Goal: Task Accomplishment & Management: Manage account settings

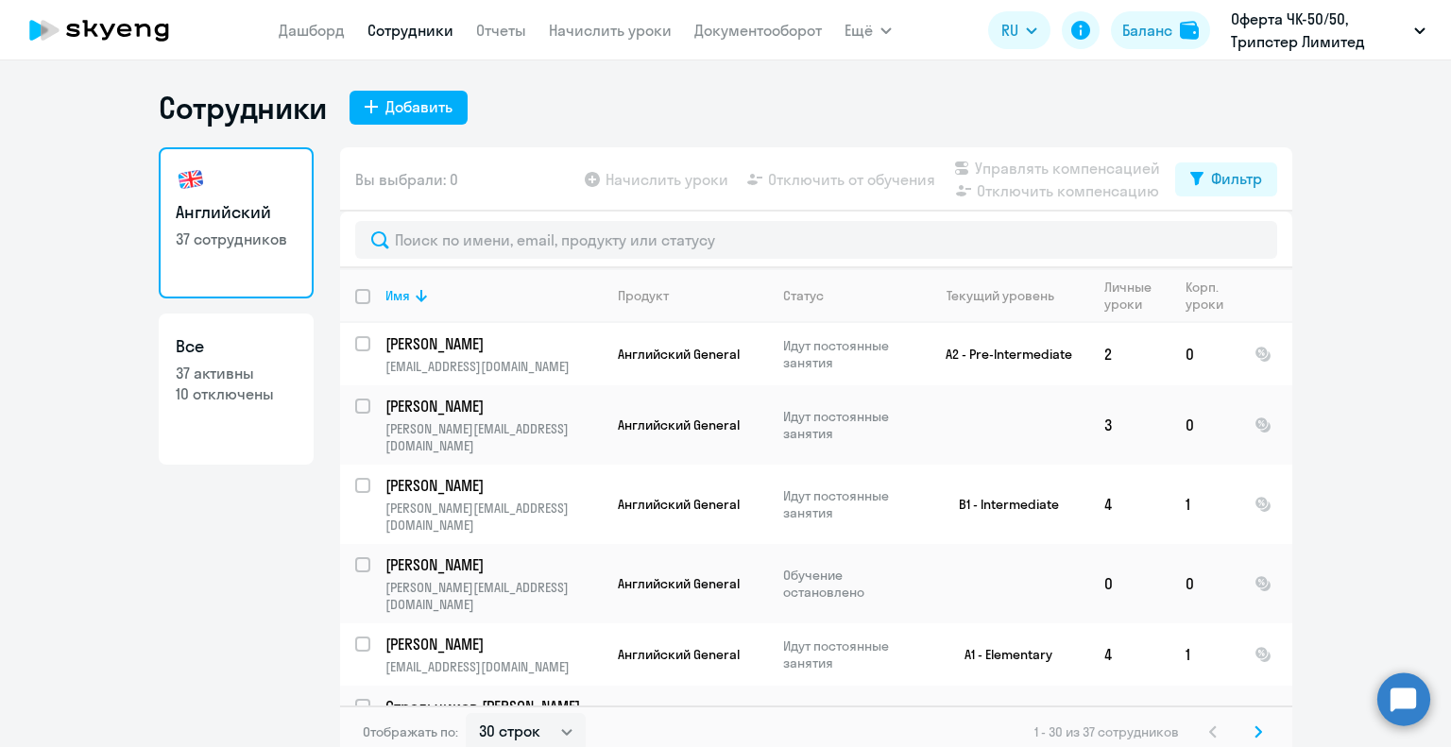
select select "30"
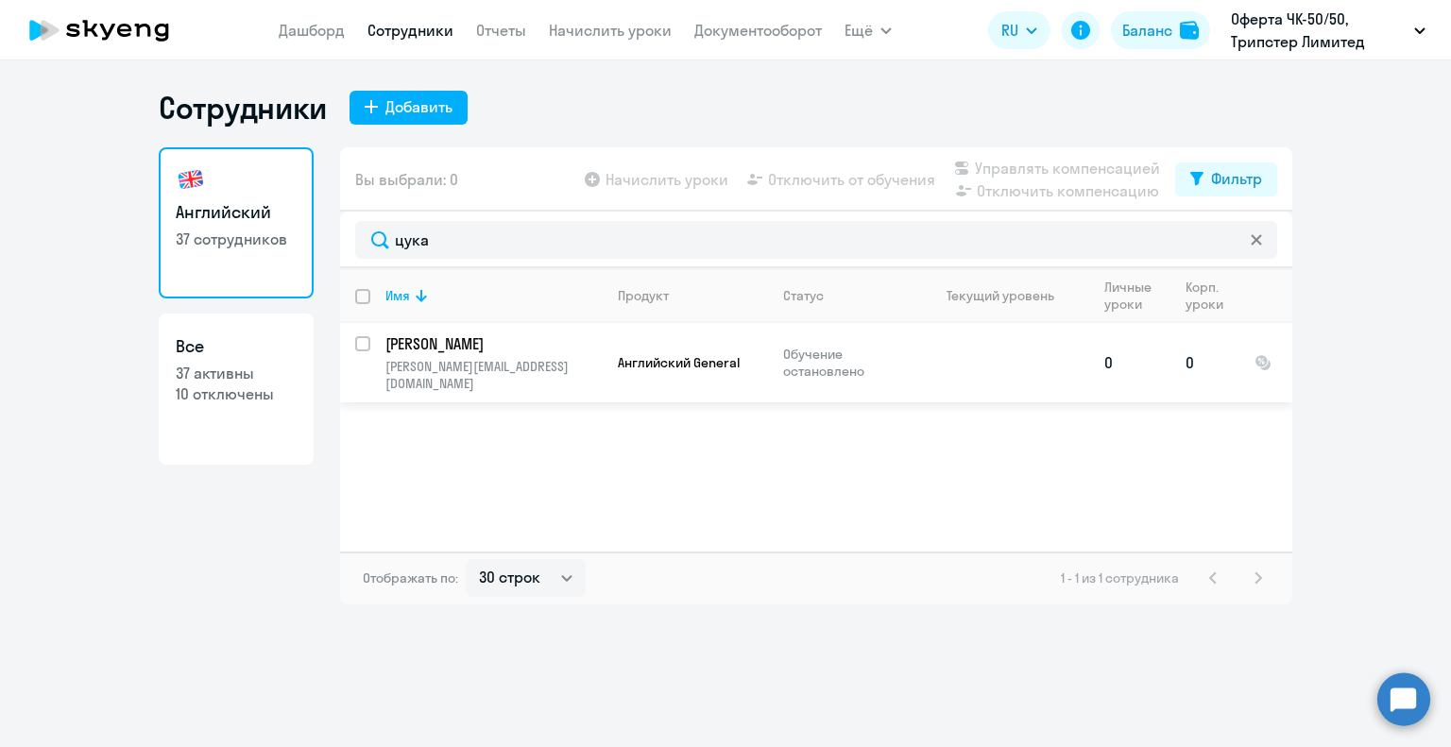
type input "цука"
click at [378, 347] on td "[PERSON_NAME] [PERSON_NAME][EMAIL_ADDRESS][DOMAIN_NAME]" at bounding box center [486, 362] width 232 height 79
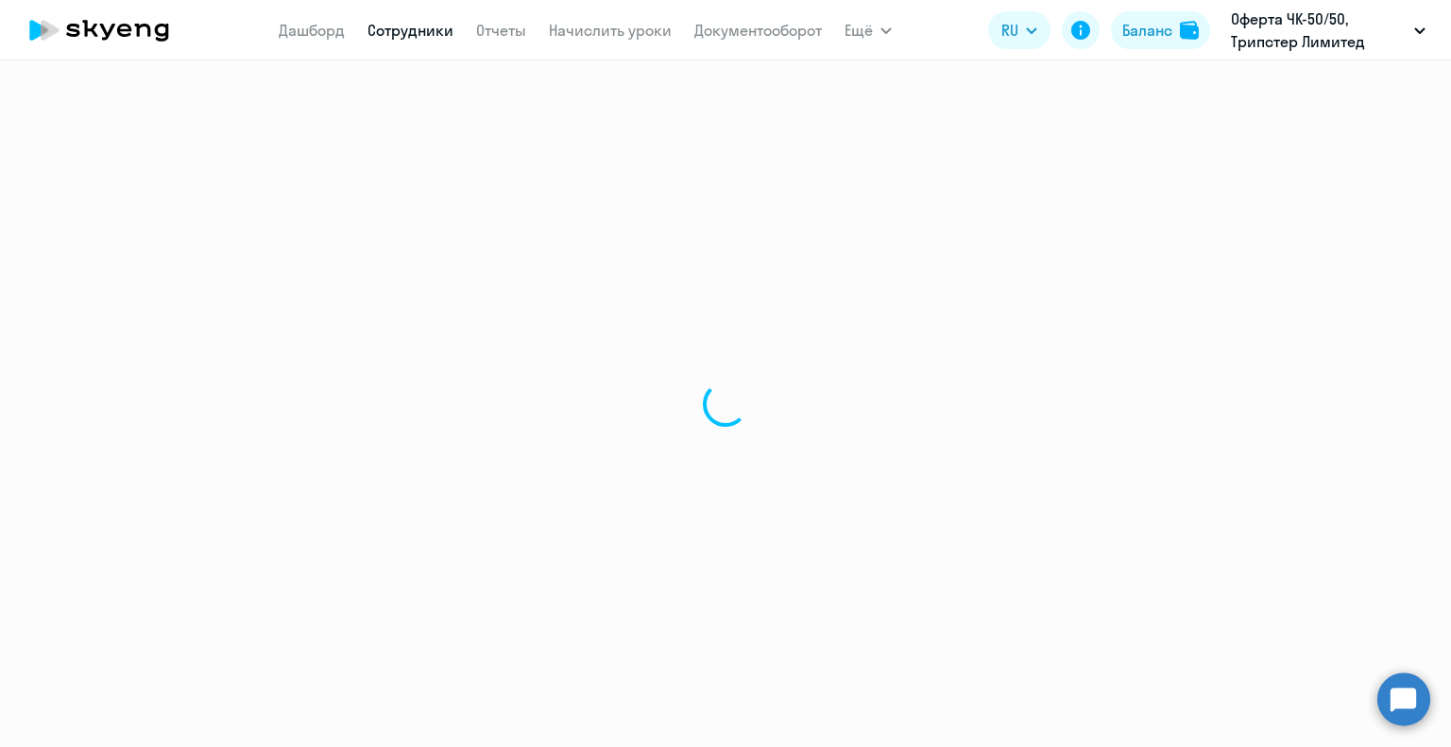
select select "english"
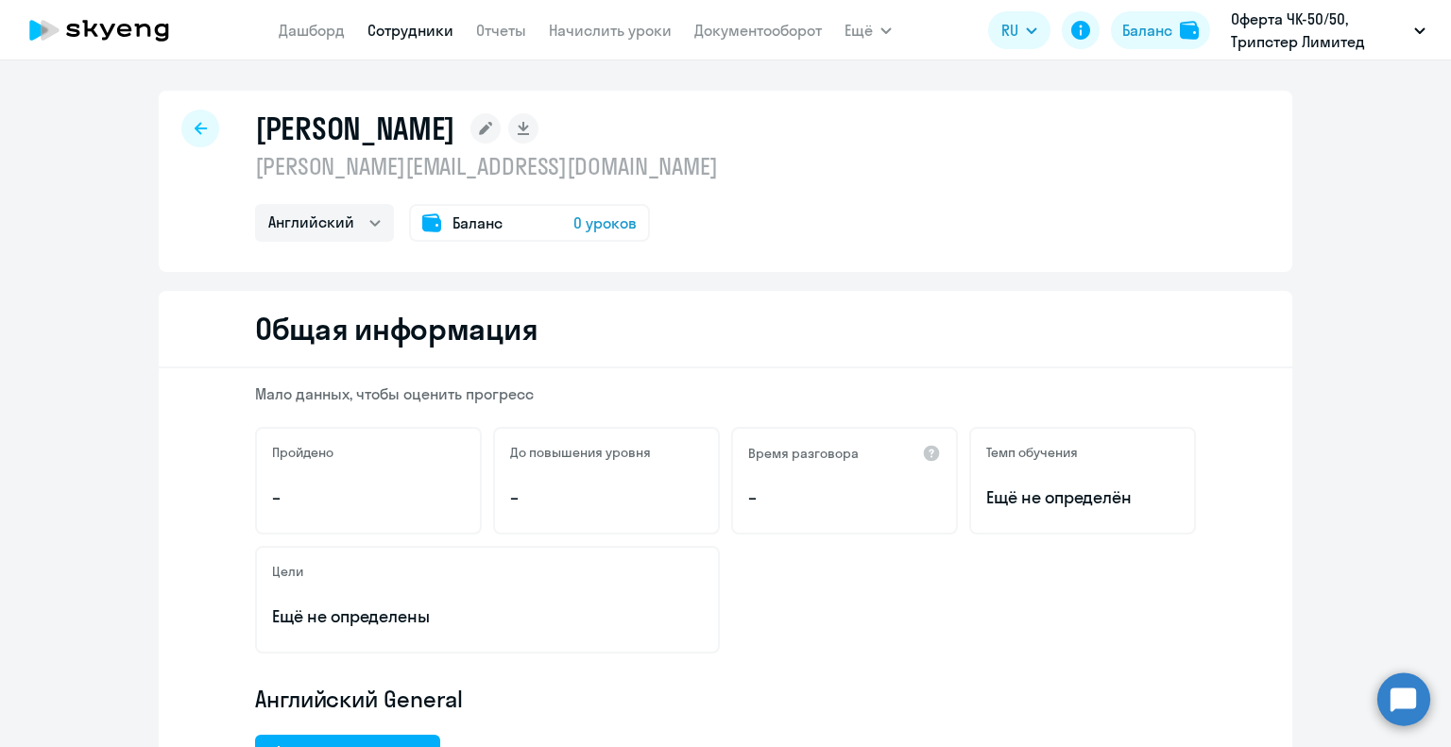
select select "30"
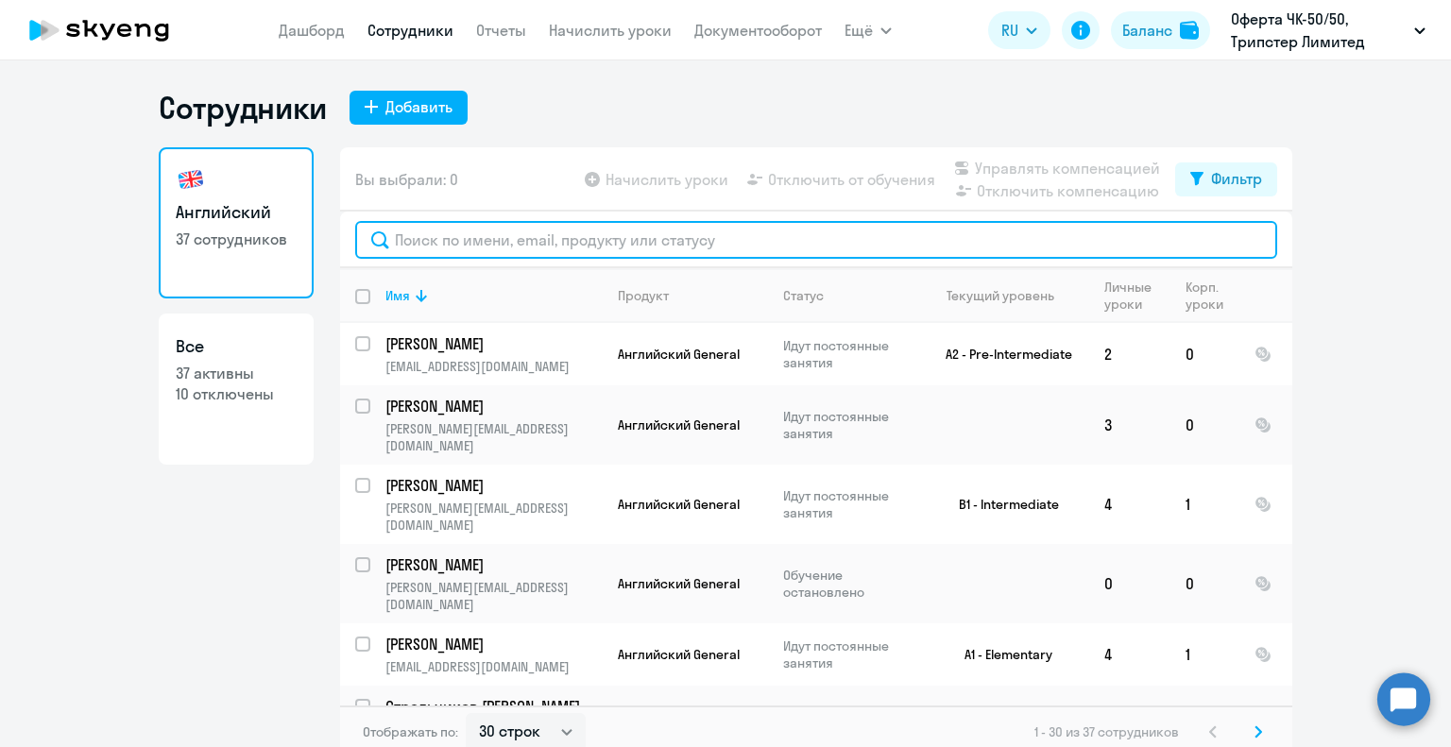
click at [415, 243] on input "text" at bounding box center [816, 240] width 922 height 38
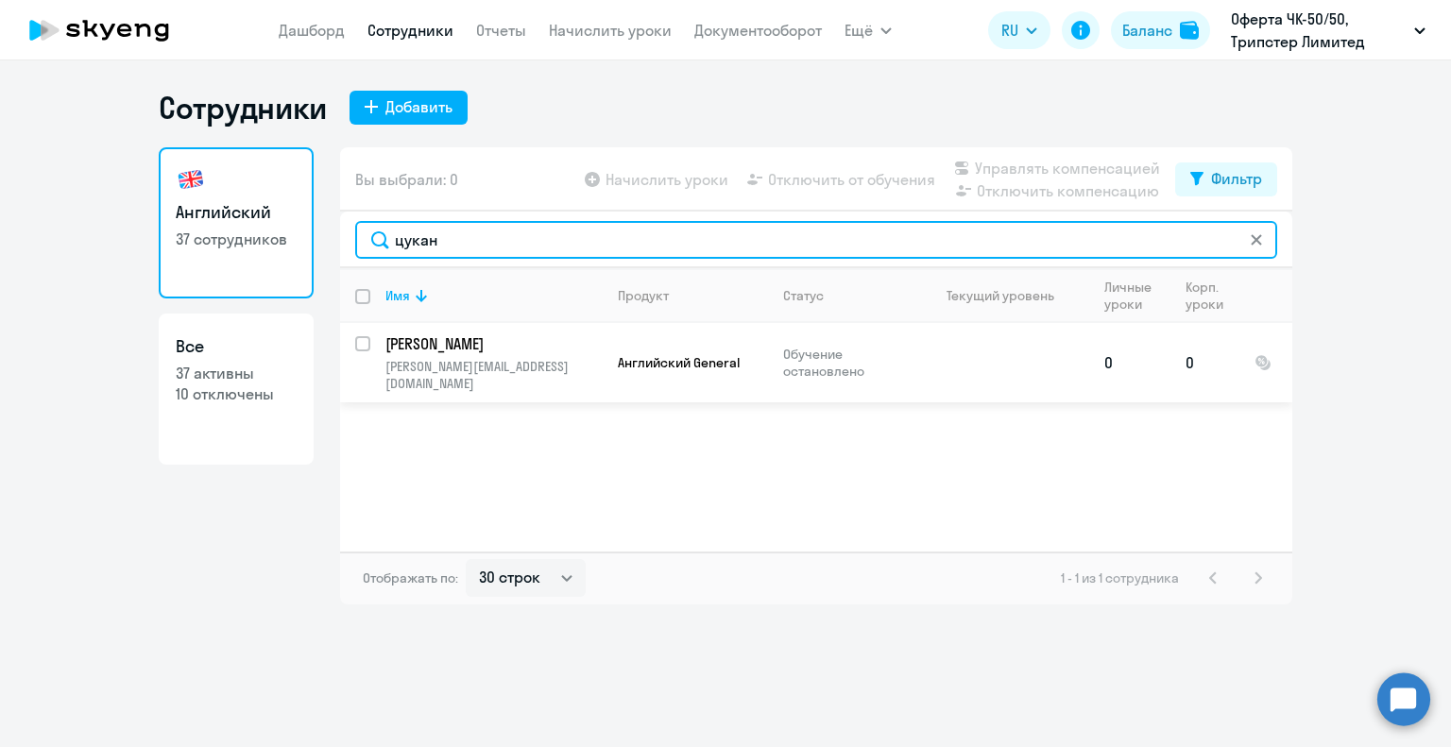
type input "цукан"
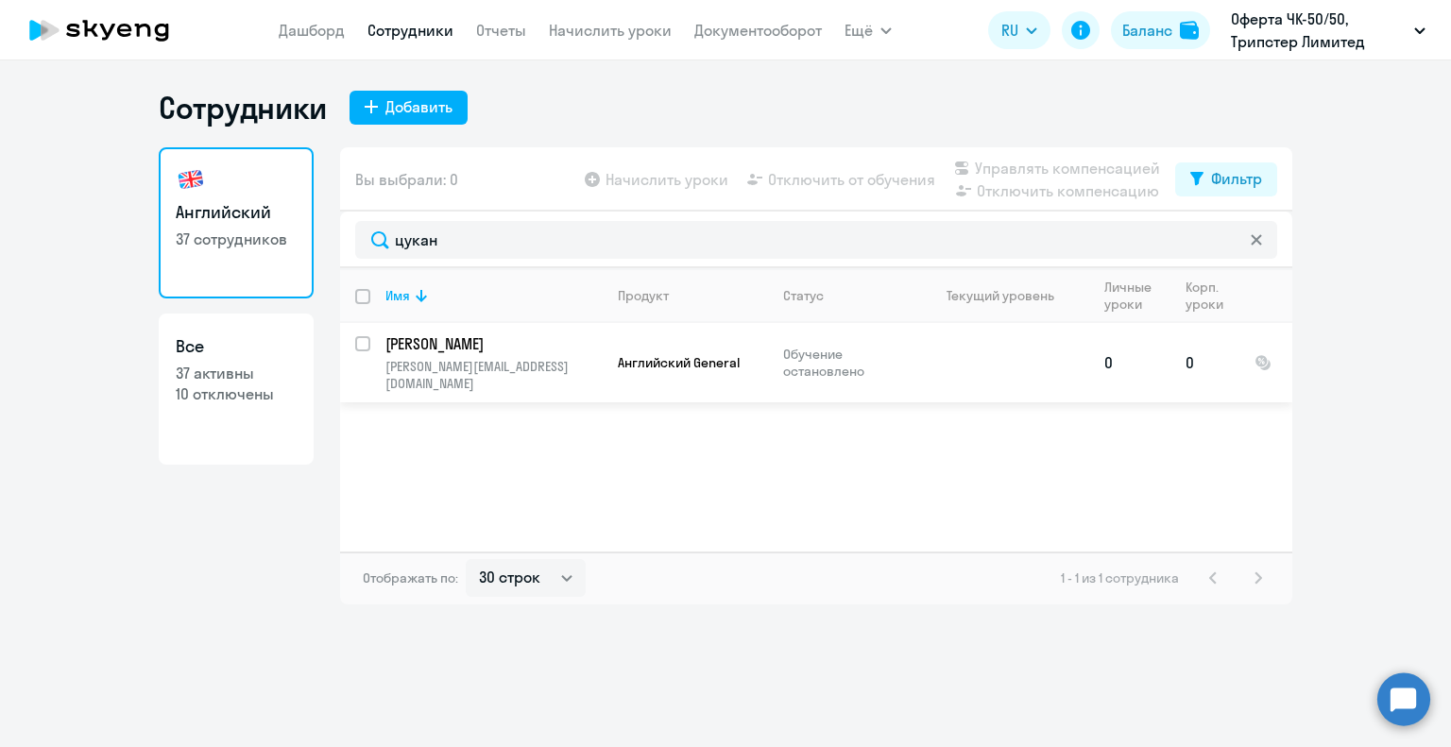
click at [363, 338] on input "select row 40996440" at bounding box center [374, 355] width 38 height 38
checkbox input "true"
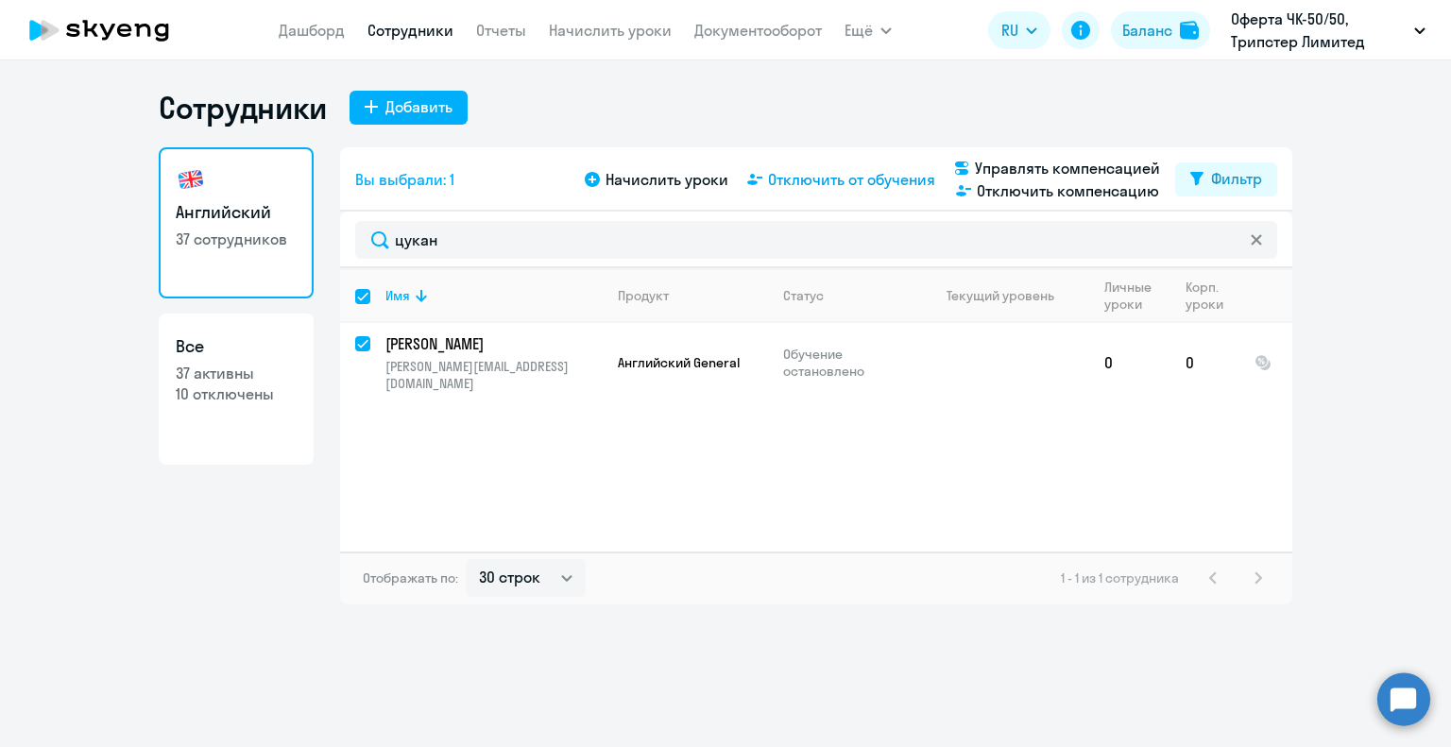
click at [858, 179] on span "Отключить от обучения" at bounding box center [851, 179] width 167 height 23
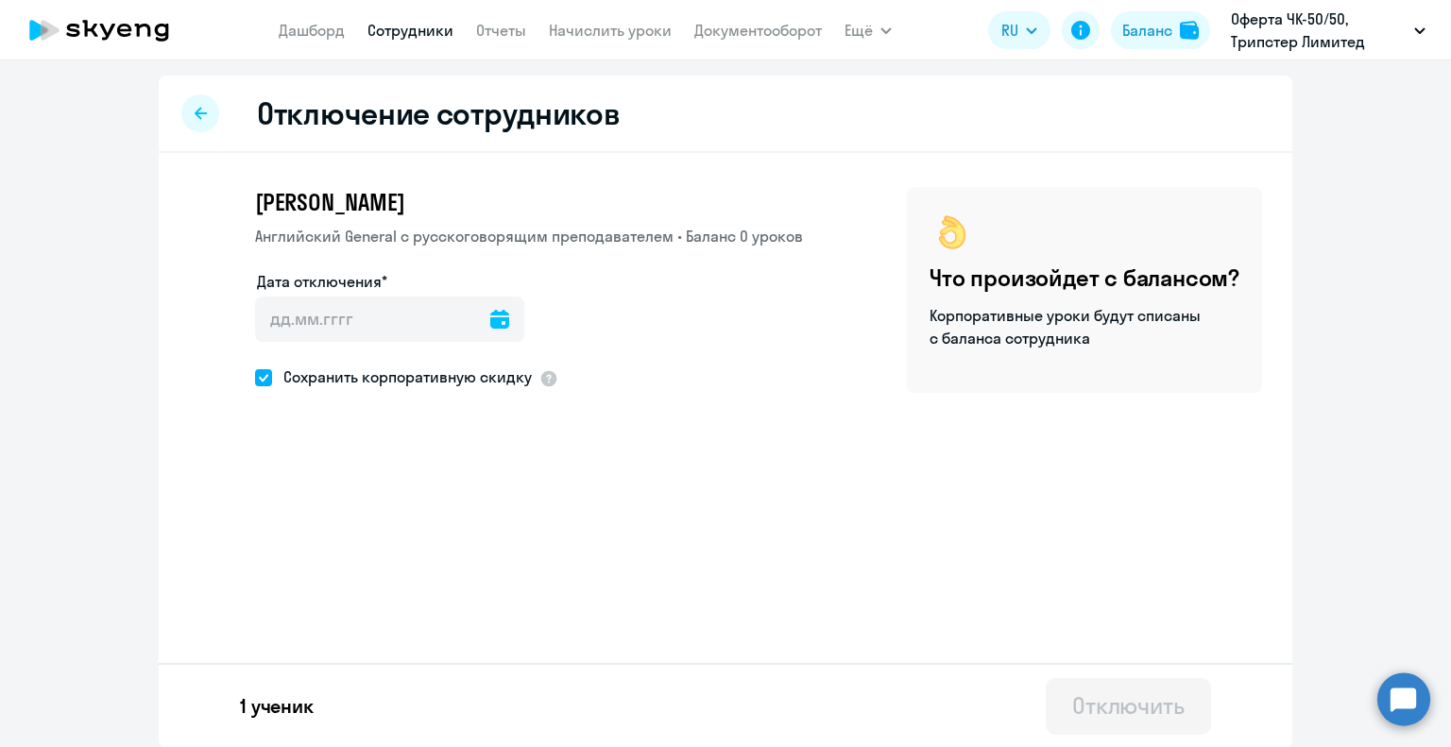
click at [490, 321] on icon at bounding box center [499, 319] width 19 height 19
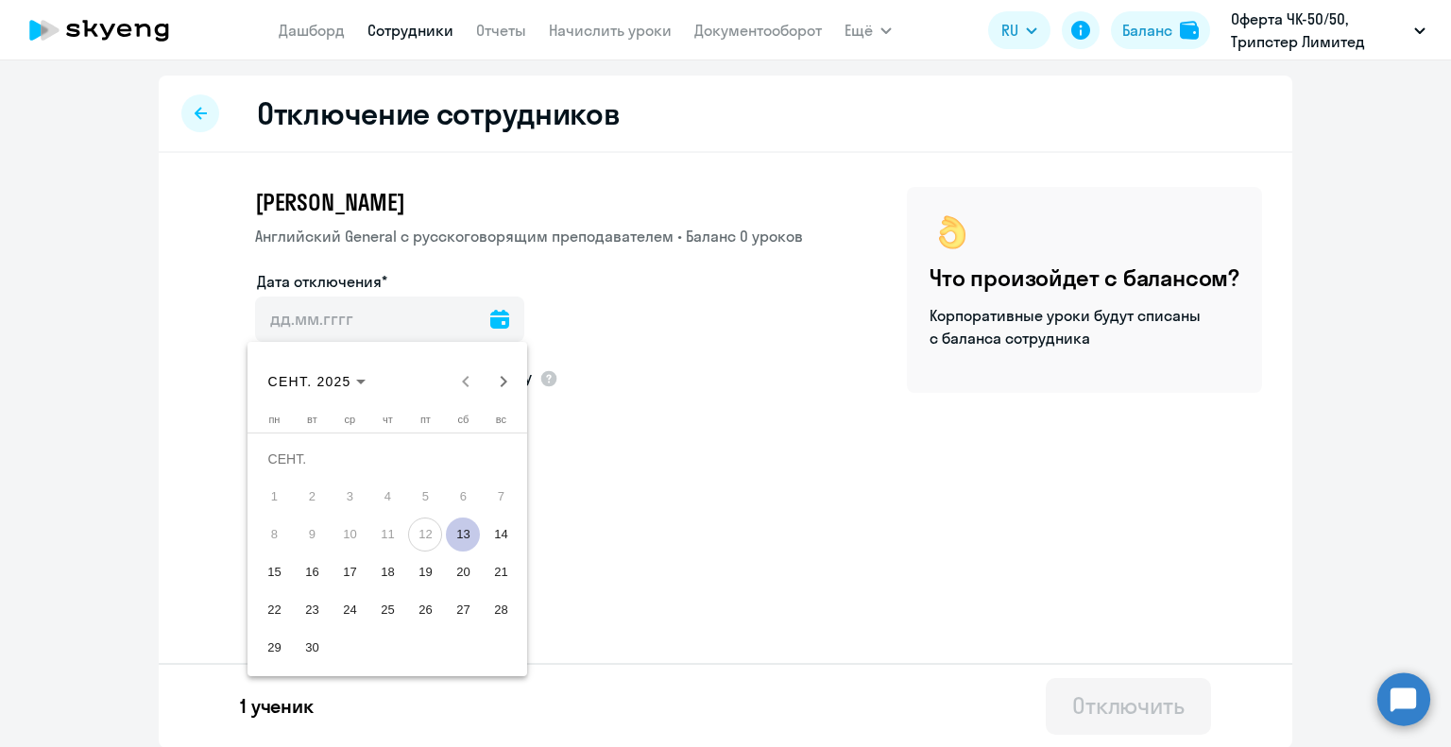
click at [355, 573] on span "17" at bounding box center [349, 572] width 34 height 34
type input "[DATE]"
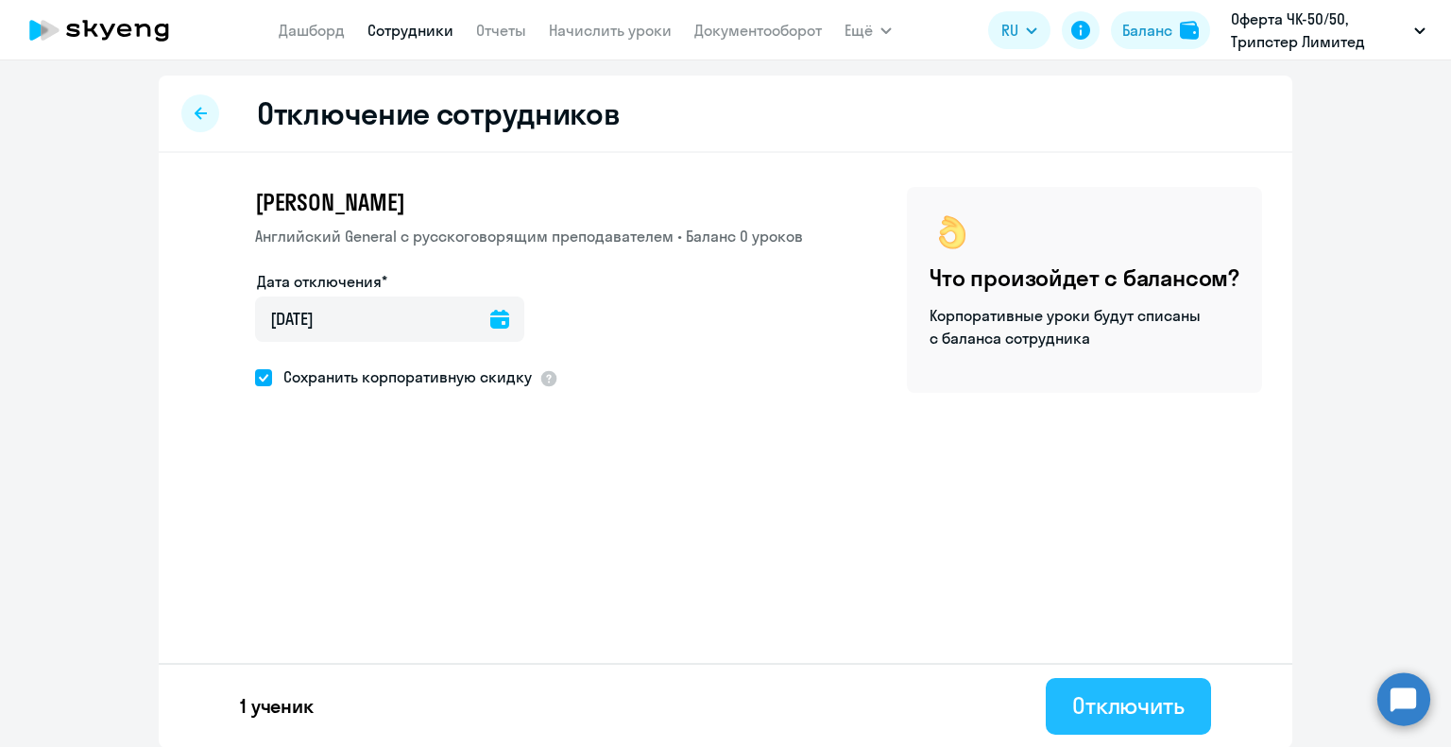
click at [1144, 708] on div "Отключить" at bounding box center [1128, 705] width 112 height 30
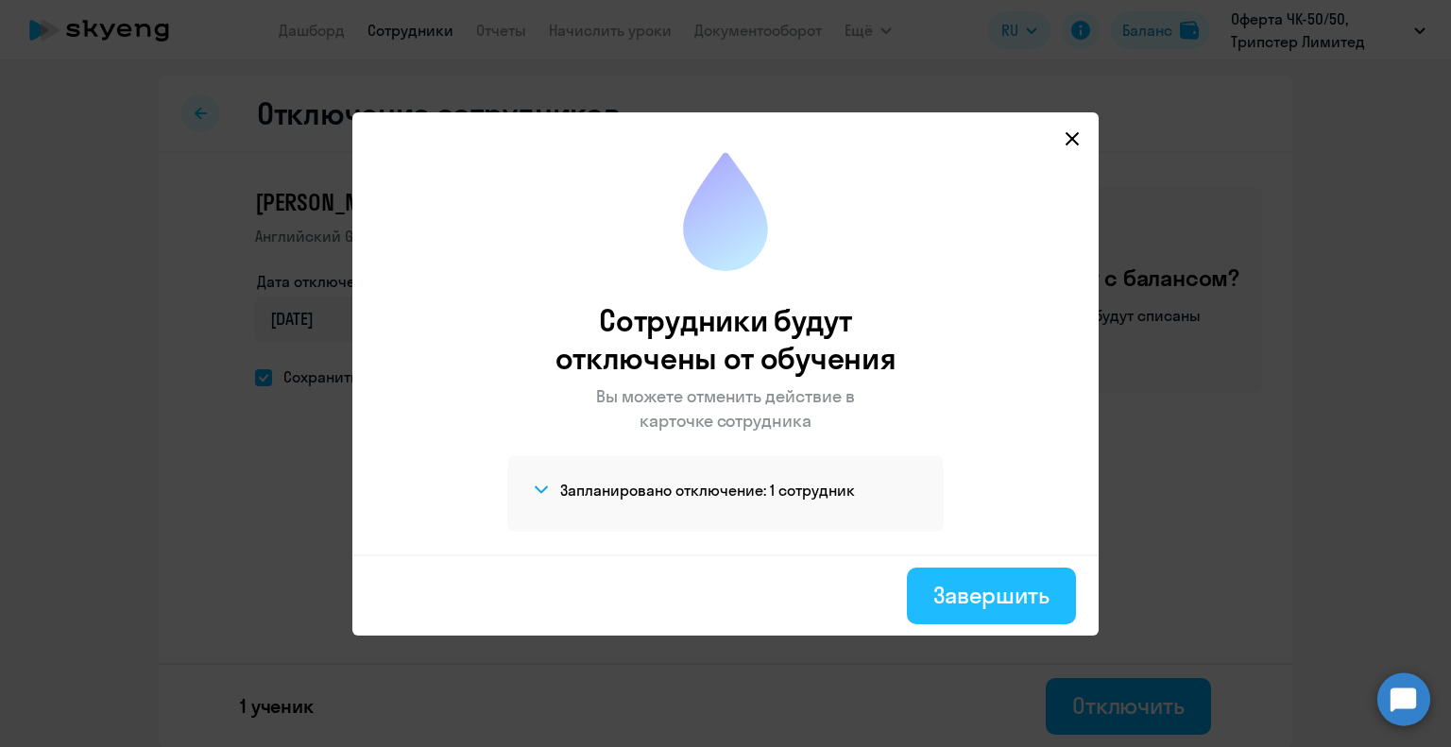
click at [1004, 597] on div "Завершить" at bounding box center [991, 595] width 116 height 30
select select "30"
